Goal: Information Seeking & Learning: Learn about a topic

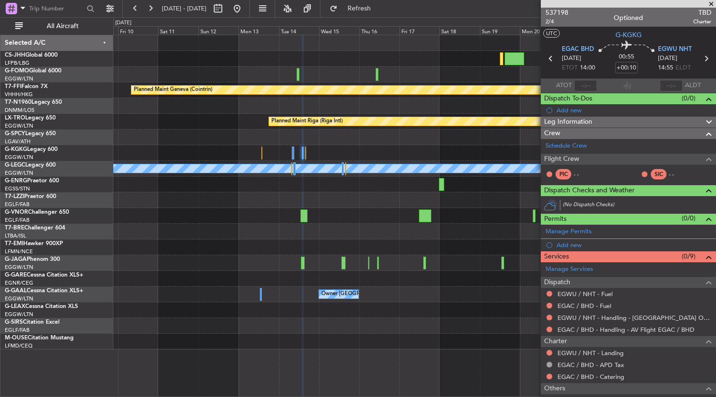
click at [324, 300] on div "Owner [GEOGRAPHIC_DATA] ([GEOGRAPHIC_DATA])" at bounding box center [414, 295] width 603 height 16
click at [245, 9] on button at bounding box center [236, 8] width 15 height 15
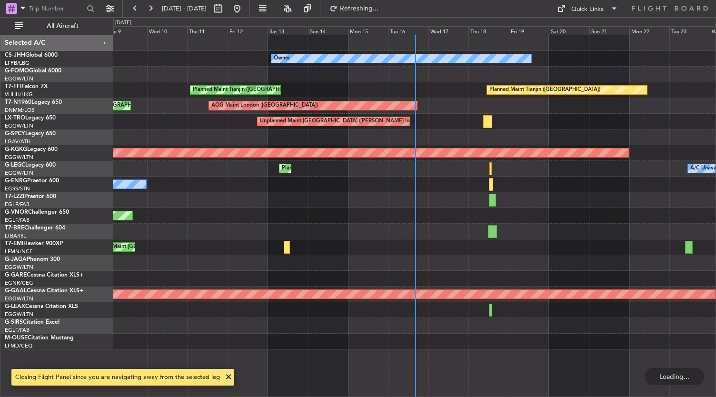
click at [261, 238] on div at bounding box center [414, 232] width 603 height 16
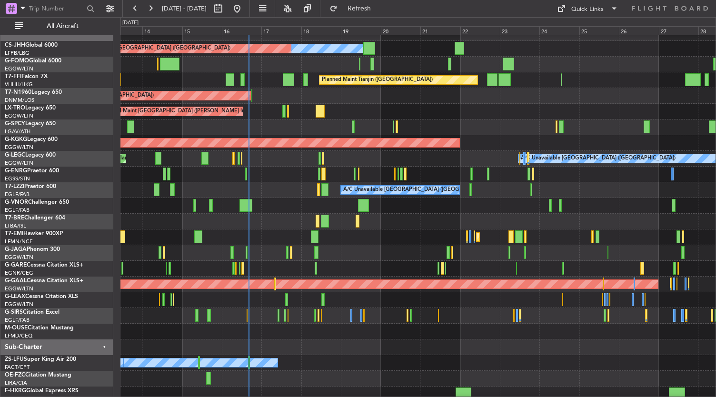
scroll to position [10, 0]
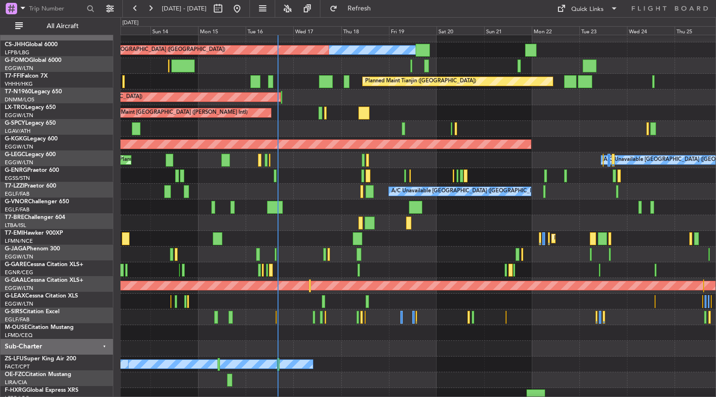
click at [401, 249] on div "Planned Maint [GEOGRAPHIC_DATA] ([GEOGRAPHIC_DATA])" at bounding box center [418, 255] width 596 height 16
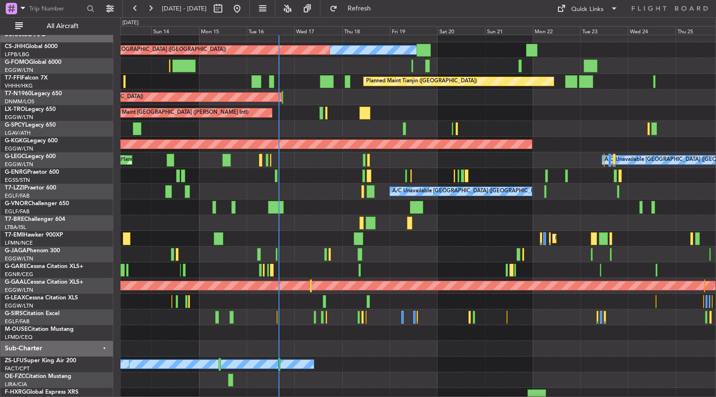
click at [462, 235] on div "Planned Maint [GEOGRAPHIC_DATA]" at bounding box center [418, 239] width 596 height 16
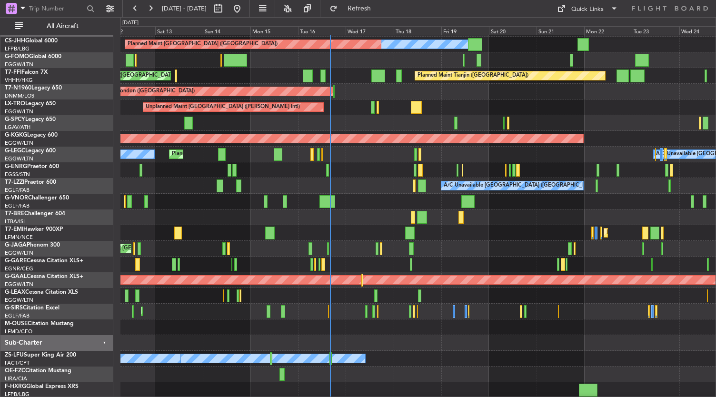
click at [159, 234] on div "Planned Maint [GEOGRAPHIC_DATA] Planned Maint [GEOGRAPHIC_DATA]" at bounding box center [418, 233] width 596 height 16
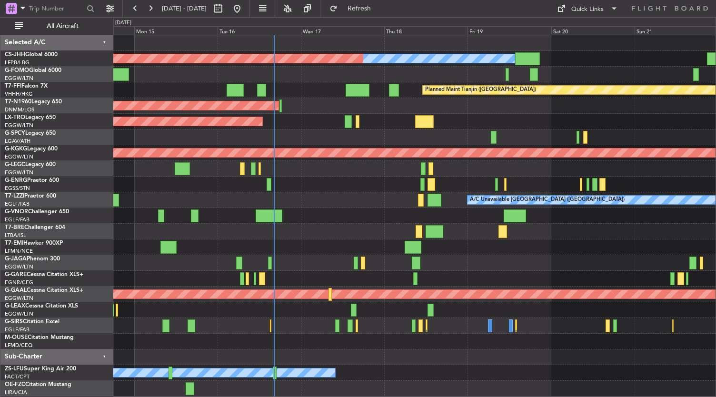
scroll to position [0, 0]
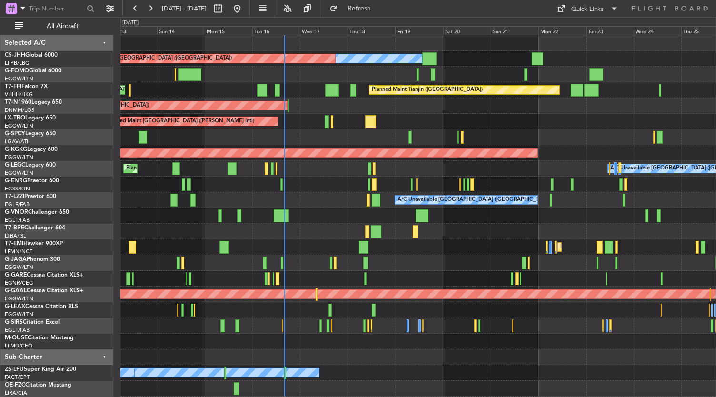
click at [403, 259] on div "Owner Planned Maint [GEOGRAPHIC_DATA] ([GEOGRAPHIC_DATA]) Planned Maint [GEOGRA…" at bounding box center [418, 231] width 596 height 393
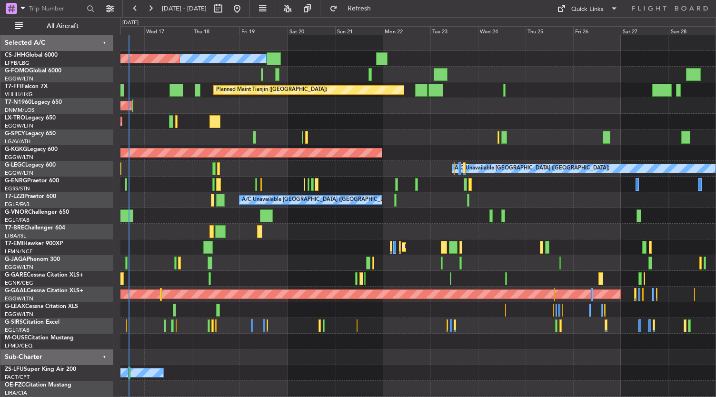
click at [303, 273] on div "Owner Planned Maint [GEOGRAPHIC_DATA] ([GEOGRAPHIC_DATA]) Planned Maint Tianjin…" at bounding box center [418, 223] width 596 height 377
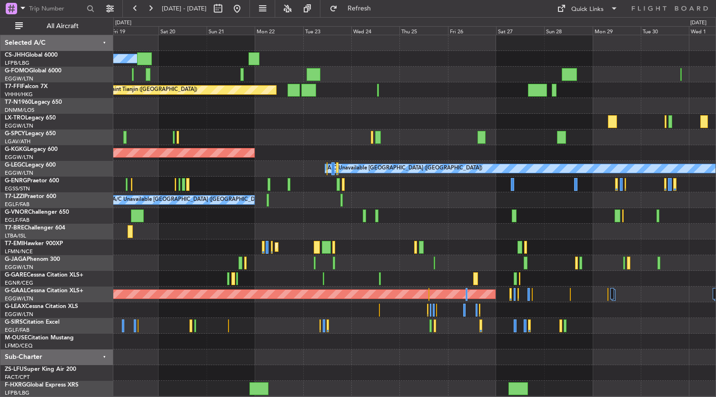
click at [270, 277] on div at bounding box center [414, 279] width 603 height 16
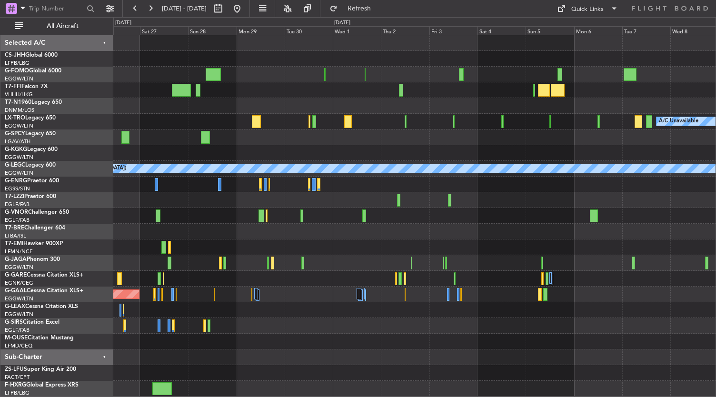
click at [265, 283] on div "Planned Maint Geneva (Cointrin) A/C Unavailable A/C Unavailable [GEOGRAPHIC_DAT…" at bounding box center [414, 215] width 603 height 361
click at [387, 346] on div at bounding box center [414, 342] width 603 height 16
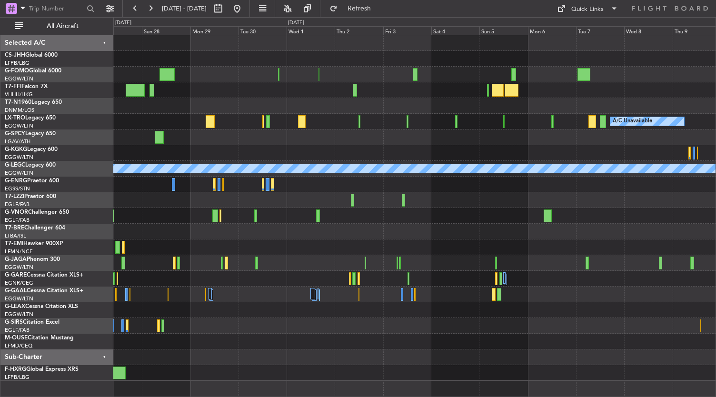
click at [227, 86] on div "Planned Maint Geneva (Cointrin)" at bounding box center [414, 90] width 603 height 16
click at [300, 338] on div at bounding box center [414, 342] width 603 height 16
click at [312, 341] on div at bounding box center [414, 342] width 603 height 16
click at [400, 318] on div at bounding box center [414, 326] width 603 height 16
click at [245, 14] on button at bounding box center [236, 8] width 15 height 15
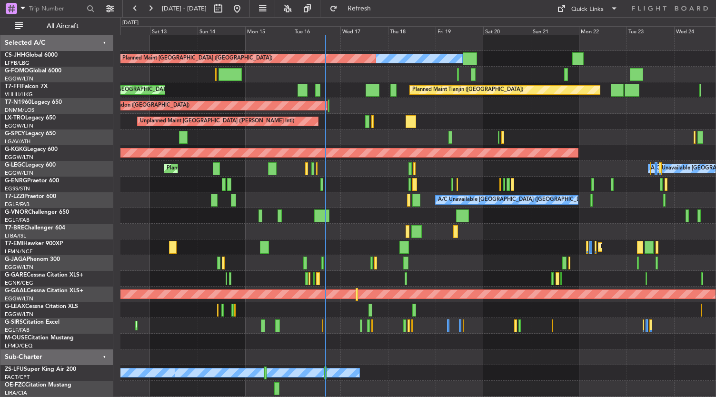
click at [499, 254] on div "Planned Maint [GEOGRAPHIC_DATA] Planned Maint [GEOGRAPHIC_DATA]" at bounding box center [418, 247] width 596 height 16
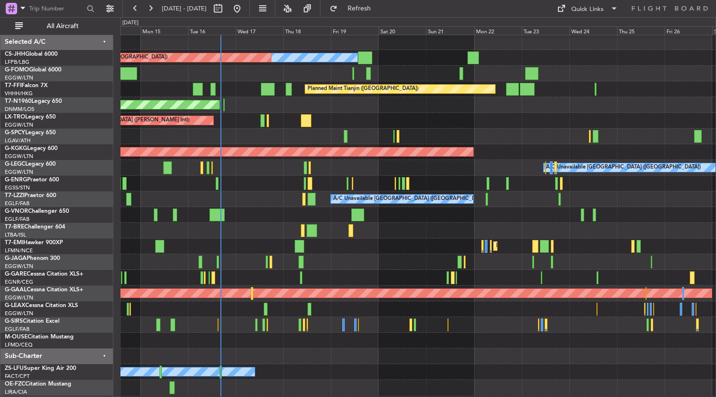
scroll to position [2, 0]
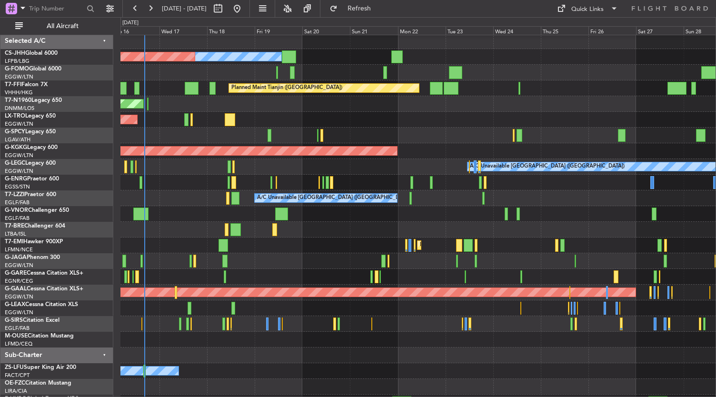
click at [322, 252] on div "Planned Maint [GEOGRAPHIC_DATA]" at bounding box center [418, 246] width 596 height 16
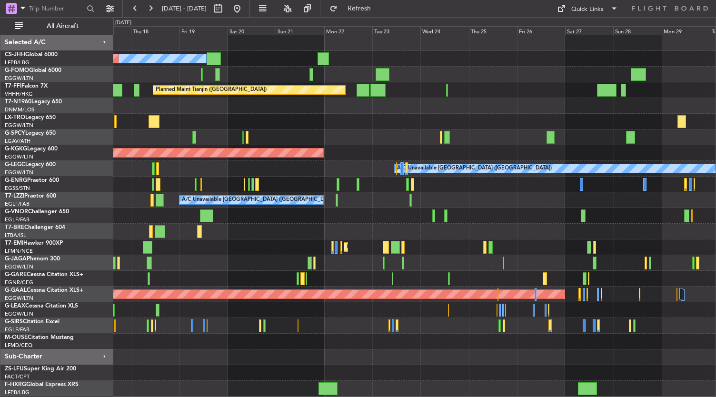
scroll to position [0, 0]
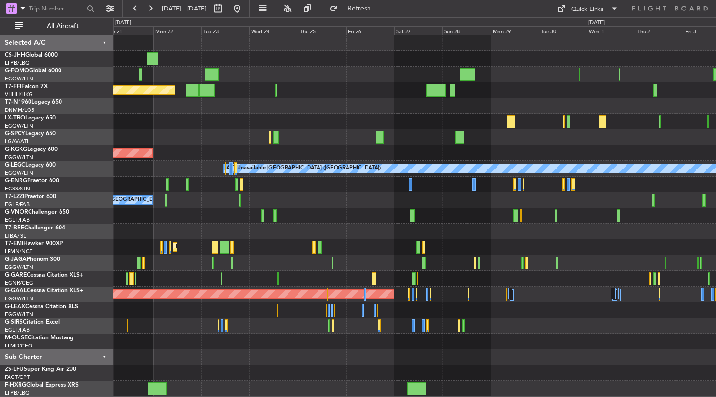
click at [326, 236] on div at bounding box center [414, 232] width 603 height 16
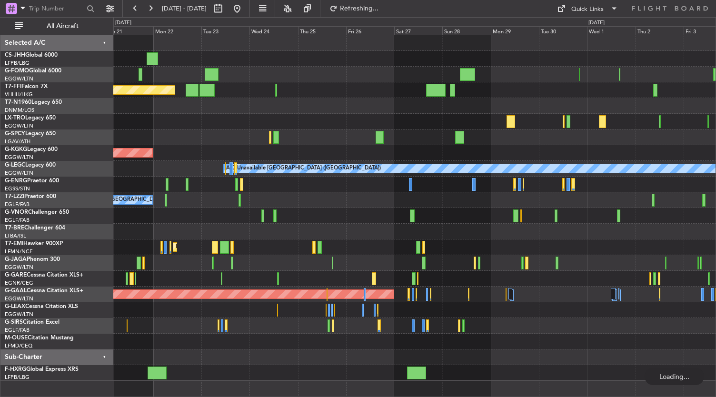
click at [299, 374] on div at bounding box center [414, 373] width 603 height 16
click at [314, 360] on div at bounding box center [414, 357] width 603 height 16
click at [303, 367] on div at bounding box center [414, 373] width 603 height 16
click at [340, 115] on div at bounding box center [414, 122] width 603 height 16
